Goal: Transaction & Acquisition: Purchase product/service

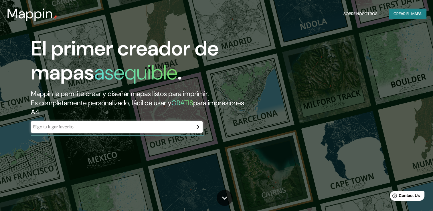
click at [62, 131] on div "​" at bounding box center [117, 126] width 172 height 11
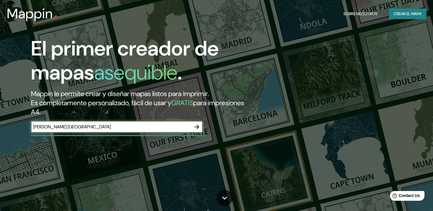
type input "[PERSON_NAME] [GEOGRAPHIC_DATA]"
click at [197, 128] on icon "button" at bounding box center [197, 127] width 5 height 5
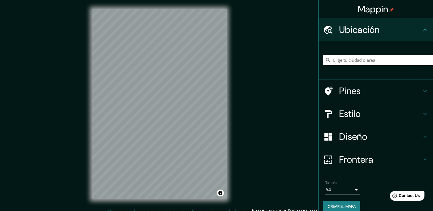
click at [339, 58] on input "Elige tu ciudad o área" at bounding box center [378, 60] width 110 height 10
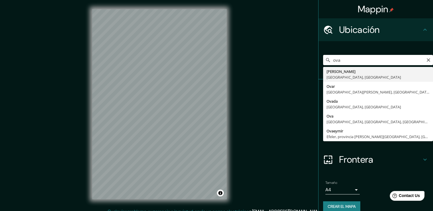
type input "[PERSON_NAME], [GEOGRAPHIC_DATA], [GEOGRAPHIC_DATA]"
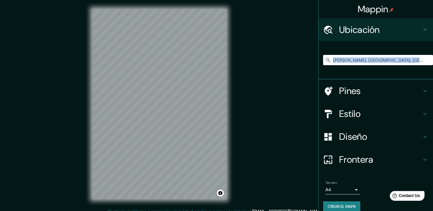
click at [356, 74] on div "[PERSON_NAME], [GEOGRAPHIC_DATA], [GEOGRAPHIC_DATA]" at bounding box center [378, 60] width 110 height 29
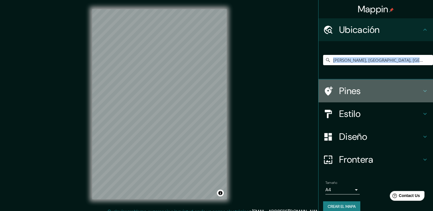
click at [390, 89] on h4 "Pines" at bounding box center [380, 90] width 82 height 11
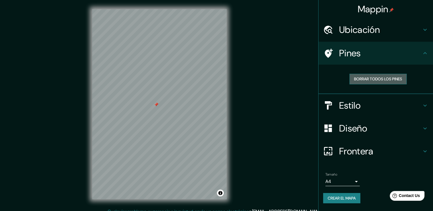
click at [370, 82] on font "Borrar todos los pines" at bounding box center [378, 79] width 48 height 7
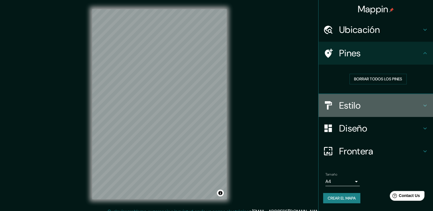
click at [354, 111] on div "Estilo" at bounding box center [376, 105] width 115 height 23
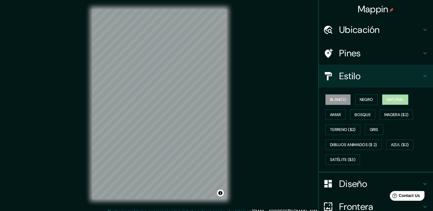
click at [390, 96] on font "Natural" at bounding box center [395, 99] width 17 height 7
click at [351, 118] on button "Bosque" at bounding box center [362, 115] width 25 height 11
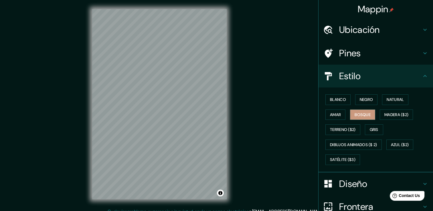
click at [336, 108] on div "Blanco Negro Natural Amar Bosque Madera ($2) Terreno ($2) Gris Dibujos animados…" at bounding box center [378, 129] width 110 height 75
click at [333, 111] on font "Amar" at bounding box center [335, 114] width 11 height 7
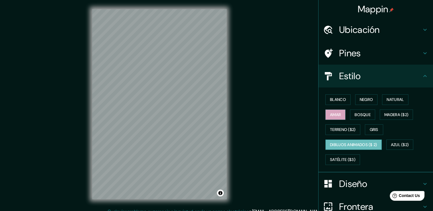
click at [358, 147] on font "Dibujos animados ($ 2)" at bounding box center [353, 144] width 47 height 7
click at [375, 127] on font "Gris" at bounding box center [374, 129] width 9 height 7
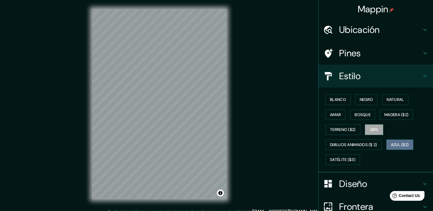
click at [396, 146] on font "Azul ($2)" at bounding box center [400, 144] width 18 height 7
click at [344, 157] on font "Satélite ($3)" at bounding box center [342, 159] width 25 height 7
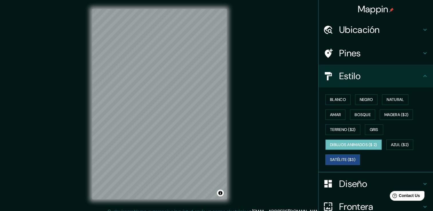
click at [339, 140] on button "Dibujos animados ($ 2)" at bounding box center [353, 145] width 56 height 11
click at [342, 128] on font "Terreno ($2)" at bounding box center [343, 129] width 26 height 7
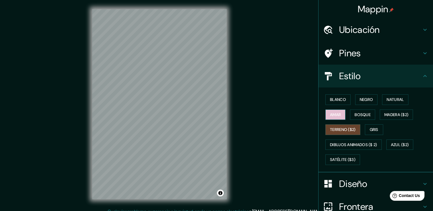
click at [330, 114] on font "Amar" at bounding box center [335, 114] width 11 height 7
click at [355, 117] on font "Bosque" at bounding box center [363, 114] width 16 height 7
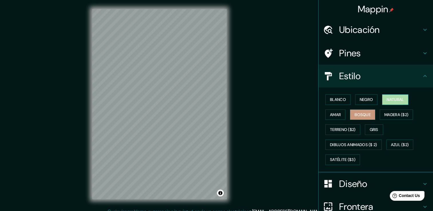
click at [388, 101] on font "Natural" at bounding box center [395, 99] width 17 height 7
click at [371, 101] on button "Negro" at bounding box center [366, 99] width 23 height 11
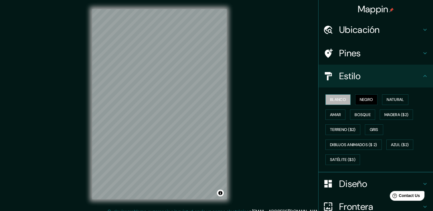
click at [339, 97] on font "Blanco" at bounding box center [338, 99] width 16 height 7
click at [393, 98] on font "Natural" at bounding box center [395, 99] width 17 height 7
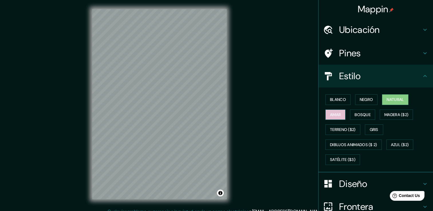
click at [330, 117] on font "Amar" at bounding box center [335, 114] width 11 height 7
click at [388, 101] on font "Natural" at bounding box center [395, 99] width 17 height 7
click at [333, 113] on font "Amar" at bounding box center [335, 114] width 11 height 7
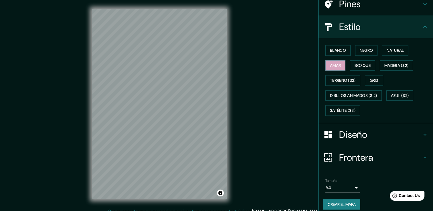
scroll to position [50, 0]
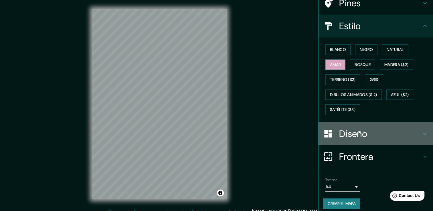
click at [369, 129] on h4 "Diseño" at bounding box center [380, 133] width 82 height 11
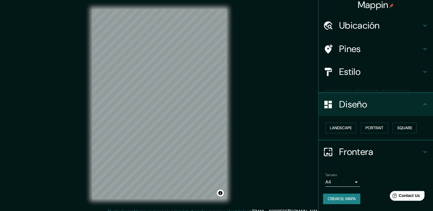
scroll to position [0, 0]
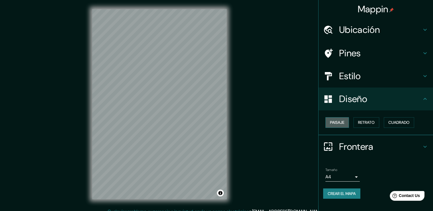
click at [346, 124] on button "Paisaje" at bounding box center [336, 122] width 23 height 11
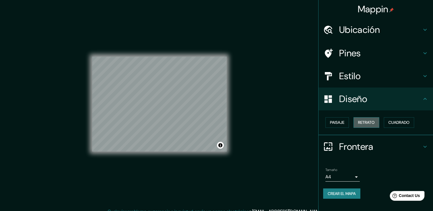
click at [372, 121] on font "Retrato" at bounding box center [366, 122] width 17 height 7
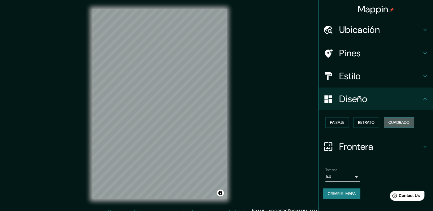
click at [403, 123] on font "Cuadrado" at bounding box center [398, 122] width 21 height 7
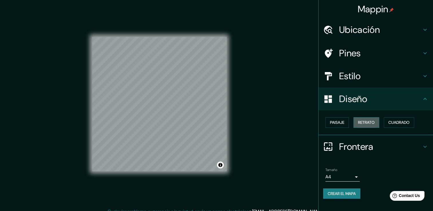
click at [375, 119] on font "Retrato" at bounding box center [366, 122] width 17 height 7
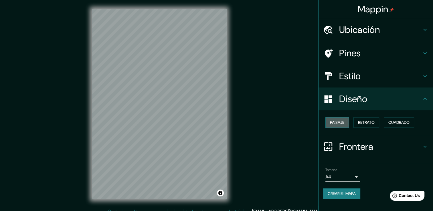
click at [332, 121] on font "Paisaje" at bounding box center [337, 122] width 14 height 7
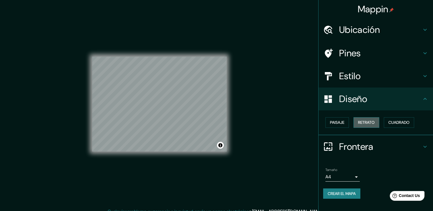
click at [354, 121] on button "Retrato" at bounding box center [367, 122] width 26 height 11
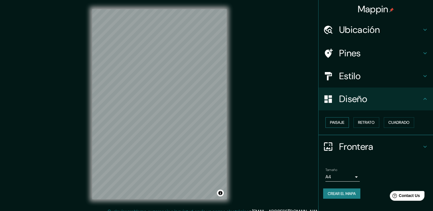
click at [336, 120] on font "Paisaje" at bounding box center [337, 122] width 14 height 7
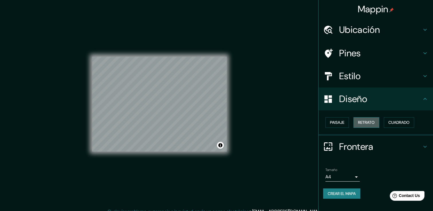
click at [364, 123] on font "Retrato" at bounding box center [366, 122] width 17 height 7
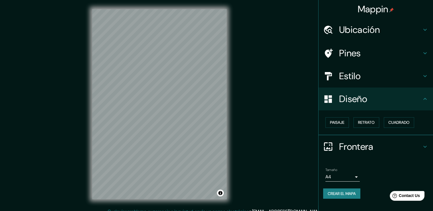
scroll to position [6, 0]
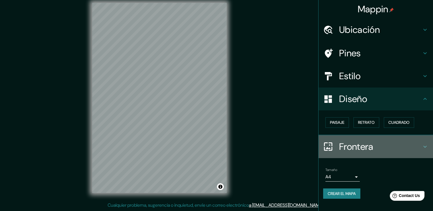
click at [376, 142] on h4 "Frontera" at bounding box center [380, 146] width 82 height 11
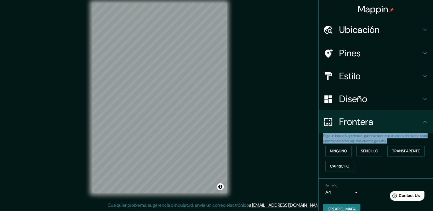
scroll to position [9, 0]
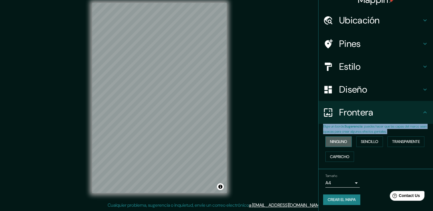
click at [344, 142] on button "Ninguno" at bounding box center [338, 142] width 26 height 11
click at [363, 142] on font "Sencillo" at bounding box center [369, 141] width 17 height 7
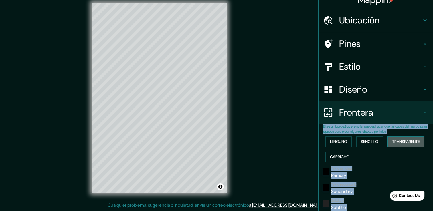
click at [392, 138] on font "Transparente" at bounding box center [406, 141] width 28 height 7
click at [342, 155] on font "Capricho" at bounding box center [339, 156] width 19 height 7
click at [336, 138] on font "Ninguno" at bounding box center [338, 141] width 17 height 7
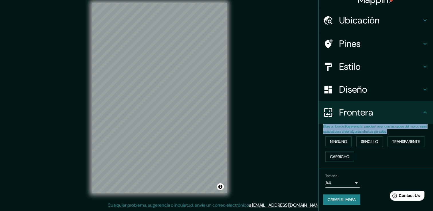
scroll to position [0, 0]
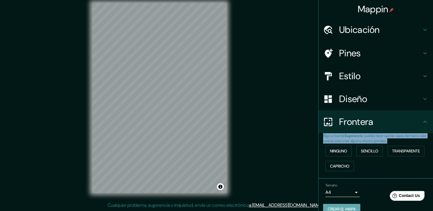
click at [340, 208] on font "Crear el mapa" at bounding box center [342, 209] width 28 height 7
click at [376, 161] on div "Ninguno Sencillo Transparente Capricho" at bounding box center [378, 159] width 110 height 30
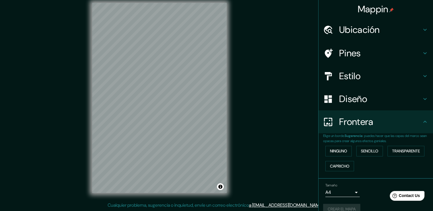
click at [375, 177] on div "Elige un borde. Sugerencia : puedes hacer que las capas del marco sean opacas p…" at bounding box center [376, 156] width 115 height 46
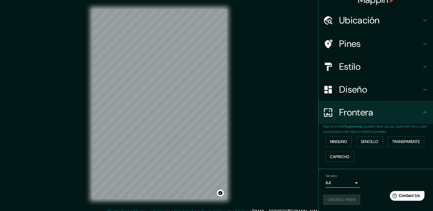
scroll to position [6, 0]
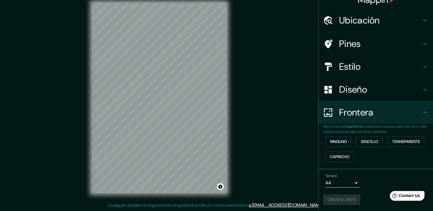
click at [323, 205] on div "Tamaño A4 single Crear el mapa" at bounding box center [375, 191] width 105 height 38
click at [334, 189] on div "Tamaño A4 single" at bounding box center [375, 181] width 105 height 18
click at [223, 188] on button "Alternar atribución" at bounding box center [220, 187] width 7 height 7
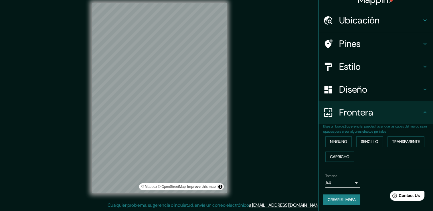
click at [283, 182] on div "Mappin [GEOGRAPHIC_DATA][PERSON_NAME], [GEOGRAPHIC_DATA], [GEOGRAPHIC_DATA] Pin…" at bounding box center [216, 103] width 433 height 218
click at [220, 188] on button "Alternar atribución" at bounding box center [220, 187] width 7 height 7
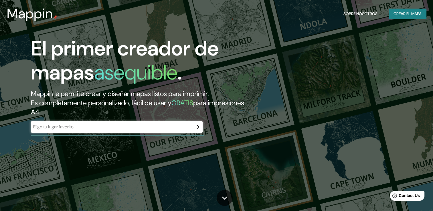
click at [65, 132] on div "​" at bounding box center [117, 126] width 172 height 11
click at [198, 129] on icon "button" at bounding box center [197, 127] width 5 height 5
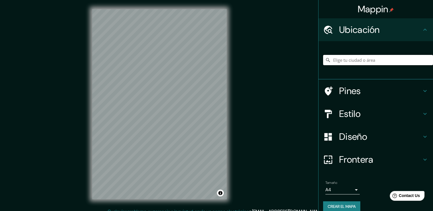
click at [350, 59] on input "Elige tu ciudad o área" at bounding box center [378, 60] width 110 height 10
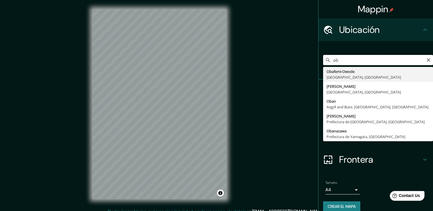
type input "o"
type input "[PERSON_NAME], [GEOGRAPHIC_DATA], [GEOGRAPHIC_DATA]"
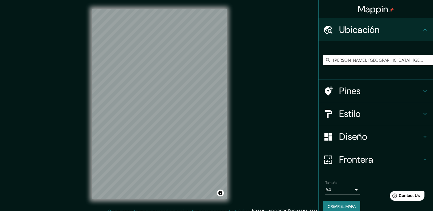
click at [367, 92] on h4 "Pines" at bounding box center [380, 90] width 82 height 11
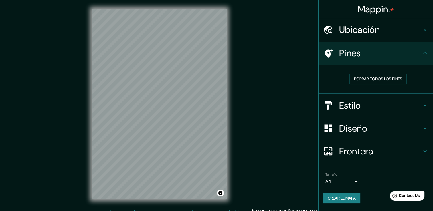
click at [354, 105] on h4 "Estilo" at bounding box center [380, 105] width 82 height 11
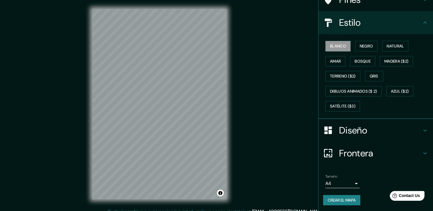
click at [370, 149] on h4 "Frontera" at bounding box center [380, 153] width 82 height 11
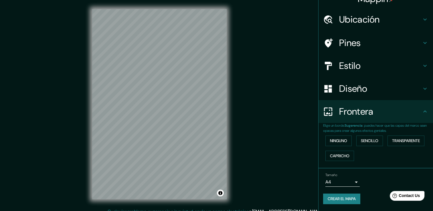
scroll to position [9, 0]
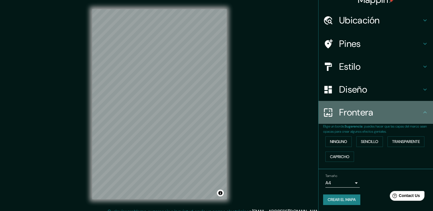
click at [372, 106] on div "Frontera" at bounding box center [376, 112] width 115 height 23
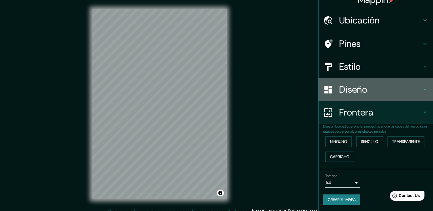
click at [379, 87] on h4 "Diseño" at bounding box center [380, 89] width 82 height 11
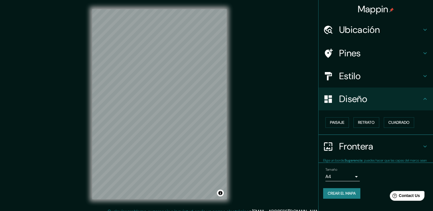
scroll to position [0, 0]
click at [366, 125] on font "Retrato" at bounding box center [366, 122] width 17 height 7
click at [335, 124] on font "Paisaje" at bounding box center [337, 122] width 14 height 7
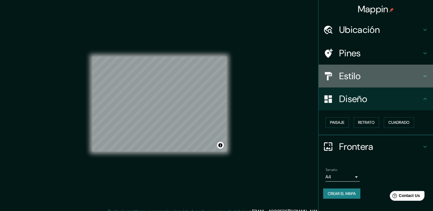
click at [364, 72] on h4 "Estilo" at bounding box center [380, 75] width 82 height 11
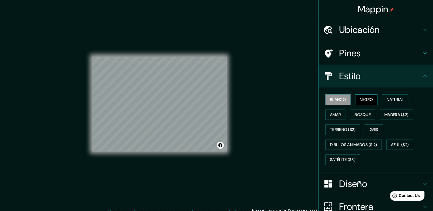
click at [372, 100] on button "Negro" at bounding box center [366, 99] width 23 height 11
click at [387, 100] on font "Natural" at bounding box center [395, 99] width 17 height 7
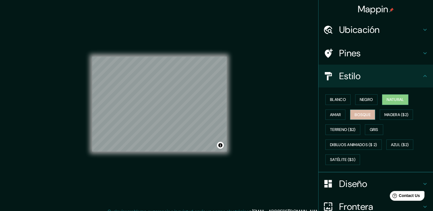
click at [355, 115] on font "Bosque" at bounding box center [363, 114] width 16 height 7
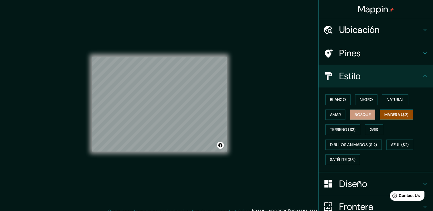
click at [380, 112] on button "Madera ($2)" at bounding box center [396, 115] width 33 height 11
drag, startPoint x: 339, startPoint y: 133, endPoint x: 332, endPoint y: 133, distance: 6.6
click at [339, 133] on button "Terreno ($2)" at bounding box center [342, 130] width 35 height 11
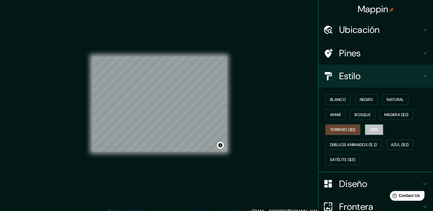
click at [365, 131] on button "Gris" at bounding box center [374, 130] width 18 height 11
click at [357, 116] on font "Bosque" at bounding box center [363, 114] width 16 height 7
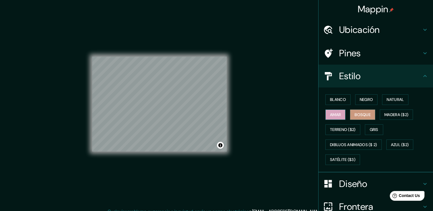
click at [330, 115] on font "Amar" at bounding box center [335, 114] width 11 height 7
click at [387, 98] on font "Natural" at bounding box center [395, 99] width 17 height 7
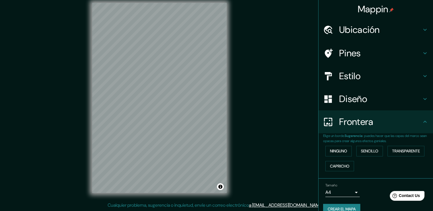
scroll to position [9, 0]
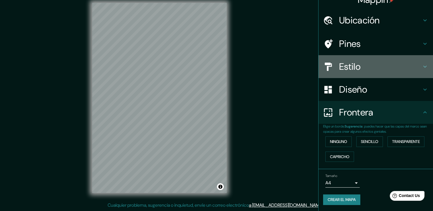
click at [366, 67] on h4 "Estilo" at bounding box center [380, 66] width 82 height 11
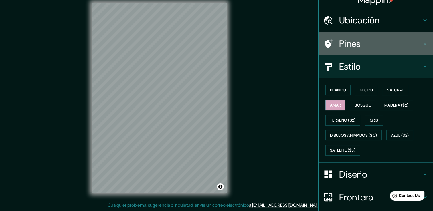
click at [368, 50] on div "Pines" at bounding box center [376, 43] width 115 height 23
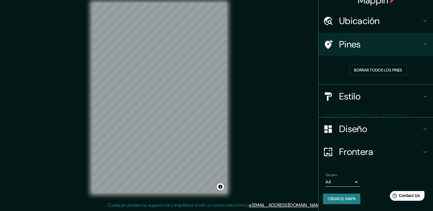
scroll to position [0, 0]
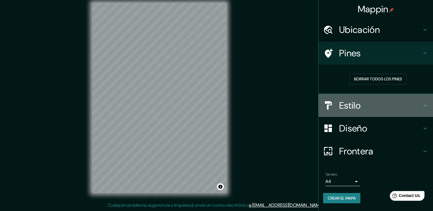
click at [384, 108] on h4 "Estilo" at bounding box center [380, 105] width 82 height 11
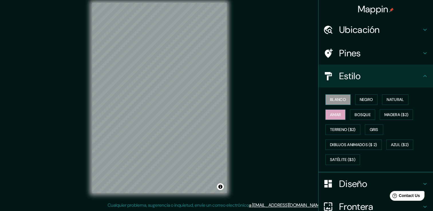
click at [333, 97] on font "Blanco" at bounding box center [338, 99] width 16 height 7
click at [325, 117] on button "Amar" at bounding box center [335, 115] width 20 height 11
click at [267, 145] on div "Mappin Ubicación Ovalle, Región de Coquimbo, Chile Pines Estilo Blanco Negro Na…" at bounding box center [216, 103] width 433 height 218
